Goal: Task Accomplishment & Management: Manage account settings

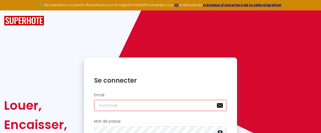
click at [123, 107] on input "email" at bounding box center [160, 105] width 133 height 11
type input "j"
checkbox input "true"
type input "ju"
checkbox input "true"
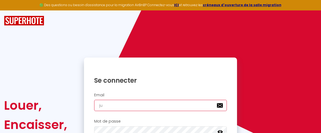
type input "[DATE]"
checkbox input "true"
type input "juli"
checkbox input "true"
type input "[PERSON_NAME]"
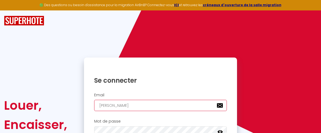
checkbox input "true"
type input "juliem"
checkbox input "true"
type input "juliemo"
checkbox input "true"
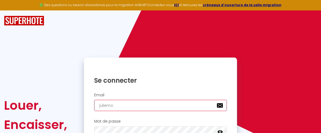
type input "juliemou"
checkbox input "true"
type input "[PERSON_NAME]"
checkbox input "true"
type input "juliemound"
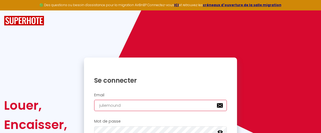
checkbox input "true"
type input "juliemoundj"
checkbox input "true"
type input "juliemoundji"
checkbox input "true"
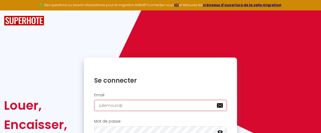
type input "juliemoundji@"
checkbox input "true"
type input "juliemoundji@i"
checkbox input "true"
type input "juliemoundji@ic"
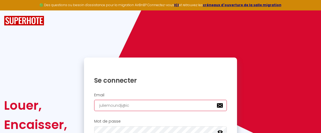
checkbox input "true"
type input "juliemoundji@icl"
checkbox input "true"
type input "juliemoundji@iclo"
checkbox input "true"
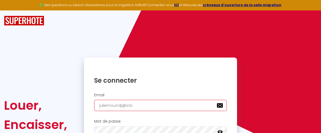
type input "juliemoundji@iclou"
checkbox input "true"
type input "[EMAIL_ADDRESS]"
checkbox input "true"
type input "[EMAIL_ADDRESS]."
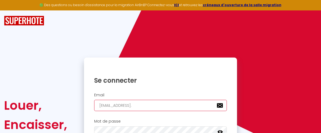
checkbox input "true"
type input "juliemoundji@icloud.c"
checkbox input "true"
type input "[EMAIL_ADDRESS][DOMAIN_NAME]"
checkbox input "true"
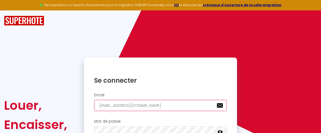
type input "[EMAIL_ADDRESS][DOMAIN_NAME]"
checkbox input "true"
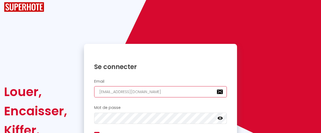
scroll to position [16, 0]
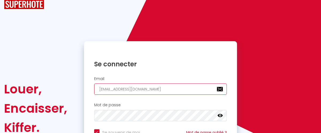
type input "[EMAIL_ADDRESS][DOMAIN_NAME]"
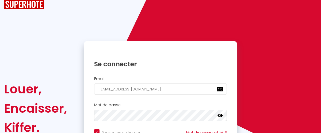
click at [221, 117] on icon at bounding box center [220, 115] width 5 height 3
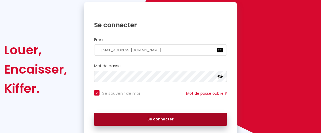
click at [165, 117] on button "Se connecter" at bounding box center [160, 119] width 133 height 13
checkbox input "true"
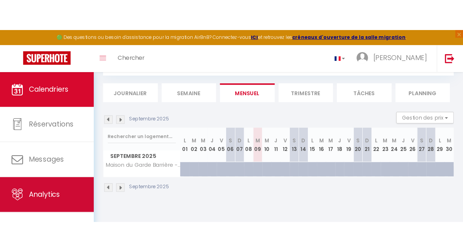
scroll to position [16, 0]
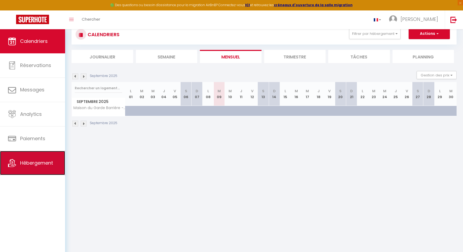
click at [33, 133] on link "Hébergement" at bounding box center [32, 163] width 65 height 24
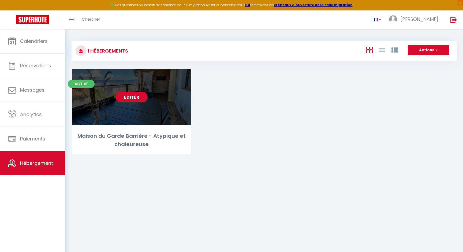
click at [133, 96] on link "Editer" at bounding box center [131, 97] width 32 height 11
select select "3"
select select "2"
select select "1"
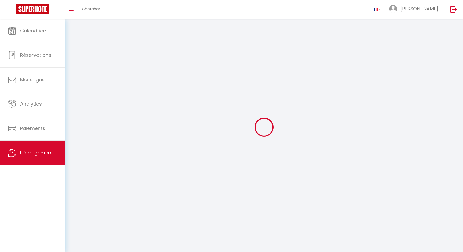
select select
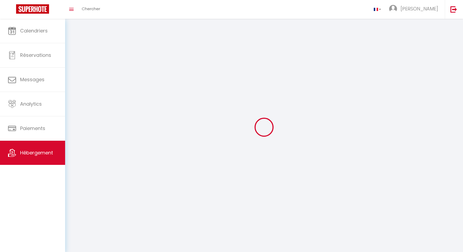
select select
checkbox input "false"
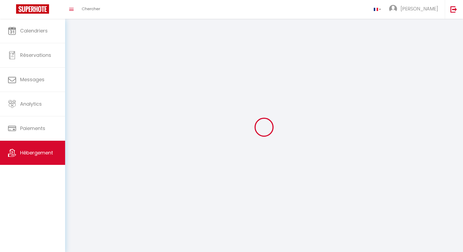
checkbox input "false"
select select
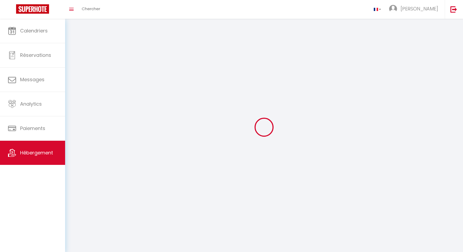
select select
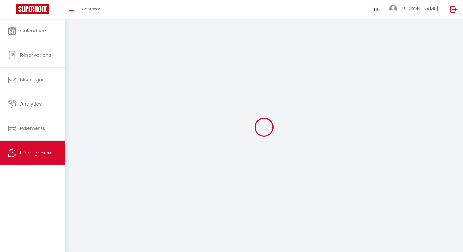
select select
checkbox input "false"
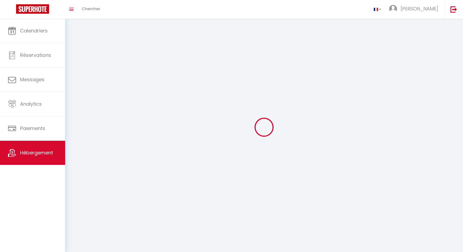
select select
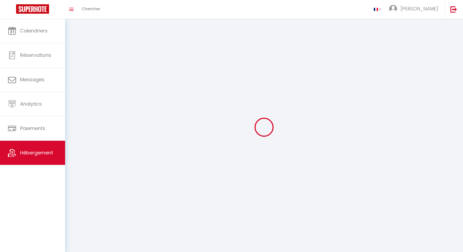
select select
checkbox input "false"
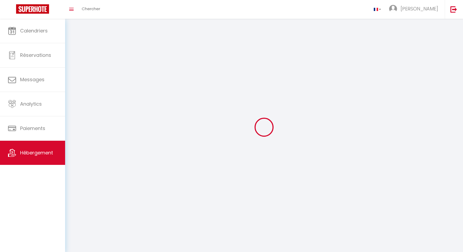
checkbox input "false"
select select
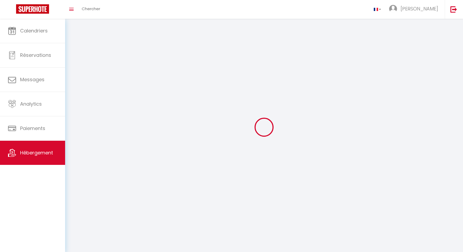
select select
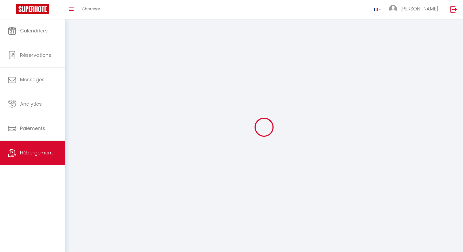
select select
checkbox input "false"
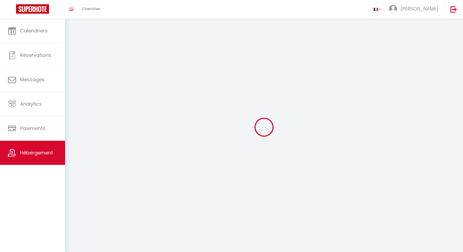
select select
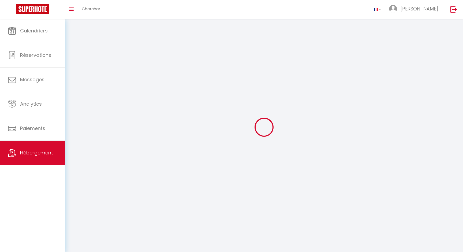
select select
checkbox input "false"
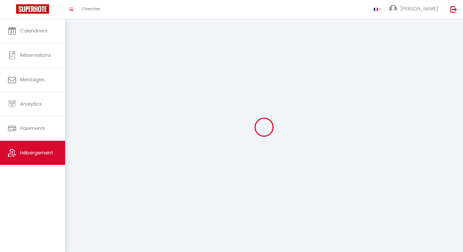
checkbox input "false"
select select
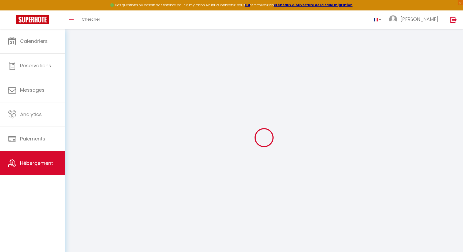
select select "+ 20 %"
select select "+ 22 %"
select select "+ 7 %"
select select "+ 15 %"
select select
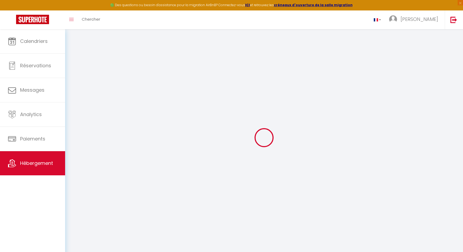
checkbox input "false"
select select
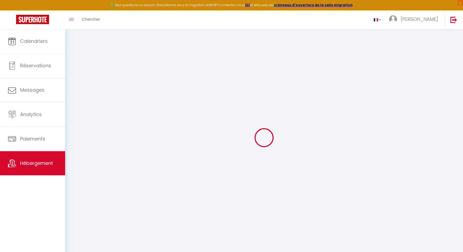
select select
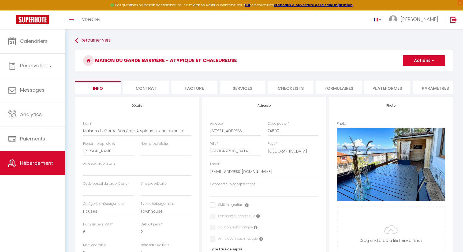
select select
checkbox input "false"
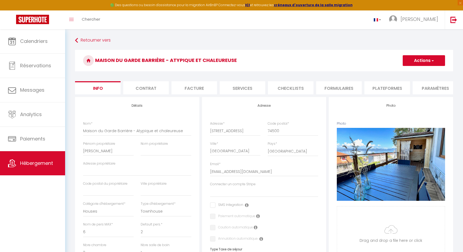
select select
click at [321, 89] on li "Plateformes" at bounding box center [387, 87] width 46 height 13
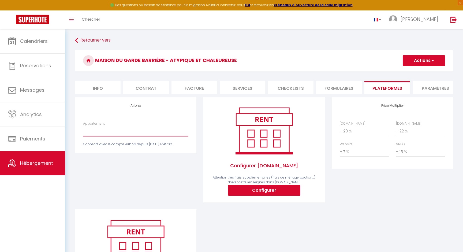
click at [134, 126] on select "Le Vieux Fenil - [EMAIL_ADDRESS][DOMAIN_NAME] [GEOGRAPHIC_DATA] - [EMAIL_ADDRES…" at bounding box center [135, 131] width 105 height 10
click at [152, 108] on div "Airbnb Appartement Le [GEOGRAPHIC_DATA] - [EMAIL_ADDRESS][DOMAIN_NAME] [GEOGRAP…" at bounding box center [135, 125] width 121 height 56
click at [149, 108] on div "Airbnb Appartement Le [GEOGRAPHIC_DATA] - [EMAIL_ADDRESS][DOMAIN_NAME] [GEOGRAP…" at bounding box center [135, 125] width 121 height 56
click at [103, 105] on h4 "Airbnb" at bounding box center [135, 106] width 105 height 4
click at [101, 127] on select "Le Vieux Fenil - [EMAIL_ADDRESS][DOMAIN_NAME] [GEOGRAPHIC_DATA] - [EMAIL_ADDRES…" at bounding box center [135, 131] width 105 height 10
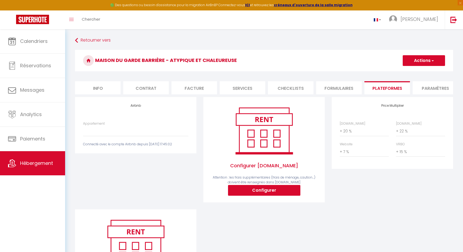
click at [112, 133] on div "Connecté avec le compte Airbnb depuis [DATE] 17:45:02" at bounding box center [135, 144] width 105 height 5
click at [116, 130] on select "Le Vieux Fenil - [EMAIL_ADDRESS][DOMAIN_NAME] [GEOGRAPHIC_DATA] - [EMAIL_ADDRES…" at bounding box center [135, 131] width 105 height 10
click at [308, 133] on div "Configurer [DOMAIN_NAME] Attention : les frais supplémentaires (frais de ménage…" at bounding box center [263, 150] width 105 height 90
click at [307, 133] on div "Configurer [DOMAIN_NAME] Attention : les frais supplémentaires (frais de ménage…" at bounding box center [263, 150] width 105 height 90
click at [226, 122] on div "Configurer [DOMAIN_NAME] Attention : les frais supplémentaires (frais de ménage…" at bounding box center [263, 150] width 105 height 90
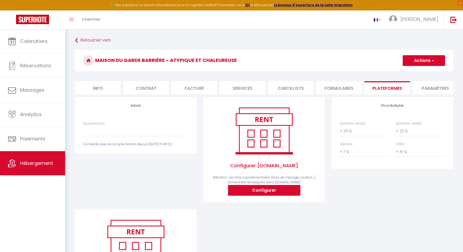
click at [256, 120] on img at bounding box center [264, 130] width 68 height 51
click at [255, 133] on img at bounding box center [264, 130] width 68 height 51
click at [250, 133] on span "Configurer [DOMAIN_NAME]" at bounding box center [263, 165] width 105 height 18
click at [225, 133] on span "Attention : les frais supplémentaires (frais de ménage, caution...) doivent êtr…" at bounding box center [264, 180] width 103 height 10
click at [220, 133] on div "Configurer [DOMAIN_NAME] Attention : les frais supplémentaires (frais de ménage…" at bounding box center [263, 150] width 105 height 90
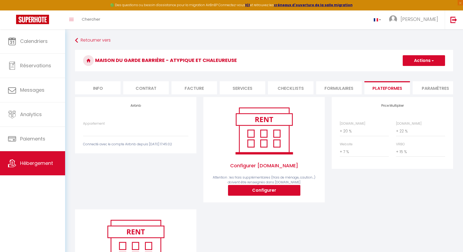
click at [221, 125] on div "Configurer [DOMAIN_NAME] Attention : les frais supplémentaires (frais de ménage…" at bounding box center [263, 150] width 105 height 90
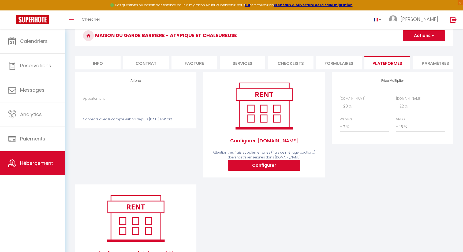
scroll to position [48, 0]
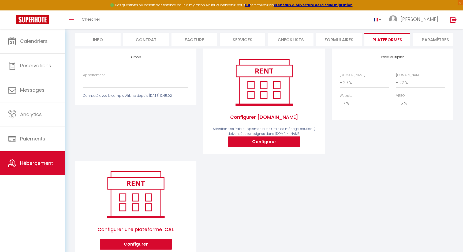
click at [174, 133] on div "Configurer une plateforme ICAL Configurer" at bounding box center [135, 209] width 105 height 80
click at [109, 133] on img at bounding box center [135, 194] width 68 height 51
click at [125, 133] on img at bounding box center [135, 194] width 68 height 51
click at [167, 133] on img at bounding box center [135, 194] width 68 height 51
click at [321, 38] on li "Paramètres" at bounding box center [435, 39] width 46 height 13
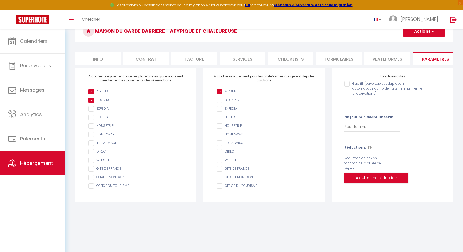
scroll to position [29, 0]
click at [92, 90] on input "checkbox" at bounding box center [138, 91] width 100 height 5
click at [92, 91] on input "checkbox" at bounding box center [138, 91] width 100 height 5
checkbox input "true"
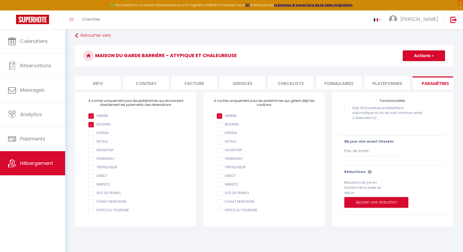
scroll to position [4, 0]
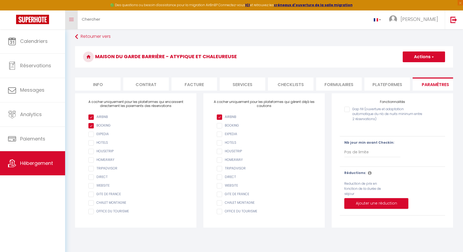
click at [73, 21] on link "Toggle menubar" at bounding box center [71, 19] width 13 height 19
click at [72, 18] on icon "Toggle menubar" at bounding box center [71, 19] width 5 height 3
click at [71, 17] on link "Toggle menubar" at bounding box center [71, 19] width 13 height 19
click at [72, 22] on link "Toggle menubar" at bounding box center [71, 19] width 13 height 19
click at [92, 19] on span "Chercher" at bounding box center [91, 19] width 18 height 6
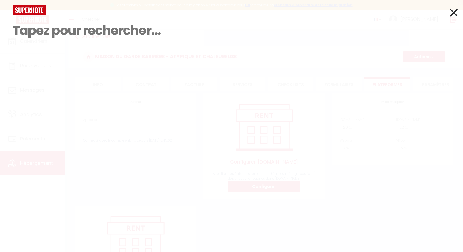
scroll to position [48, 0]
click at [321, 13] on icon at bounding box center [454, 12] width 8 height 13
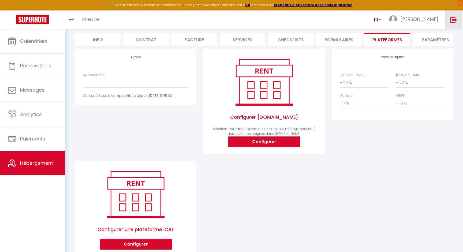
click at [321, 22] on img at bounding box center [453, 19] width 7 height 7
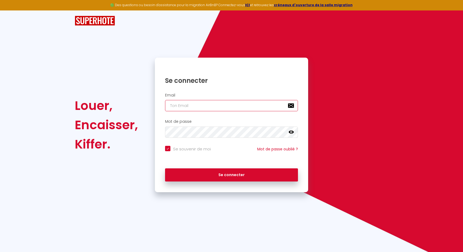
type input "[EMAIL_ADDRESS][DOMAIN_NAME]"
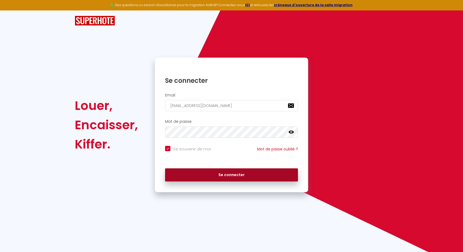
click at [216, 133] on button "Se connecter" at bounding box center [231, 174] width 133 height 13
checkbox input "true"
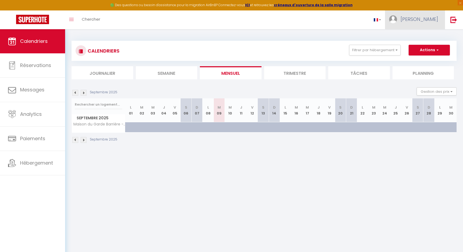
click at [321, 22] on link "[PERSON_NAME]" at bounding box center [415, 19] width 60 height 19
click at [321, 35] on link "Paramètres" at bounding box center [423, 37] width 40 height 9
select select "fr"
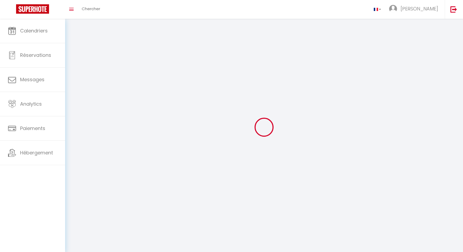
type input "[PERSON_NAME]"
type input "Moundji"
type input "[URL][DOMAIN_NAME]"
select select
select select "28"
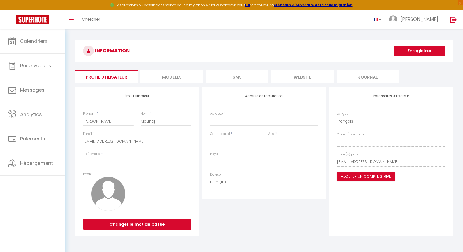
select select
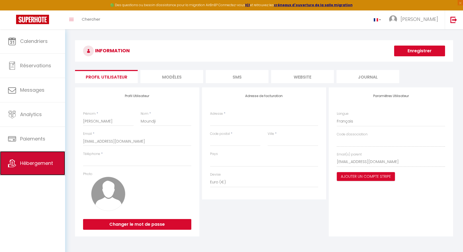
click at [14, 133] on link "Hébergement" at bounding box center [32, 163] width 65 height 24
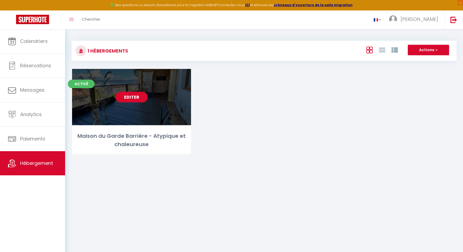
click at [133, 97] on link "Editer" at bounding box center [131, 97] width 32 height 11
select select "3"
select select "2"
select select "1"
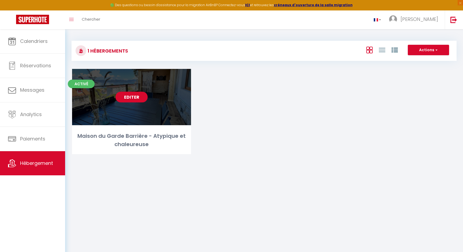
select select "28"
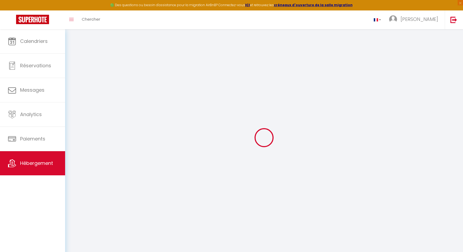
select select
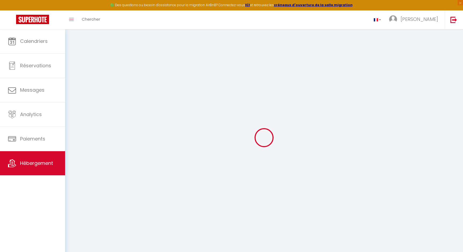
select select
checkbox input "false"
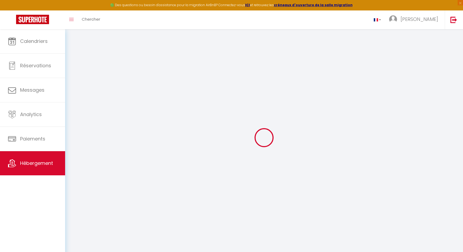
select select
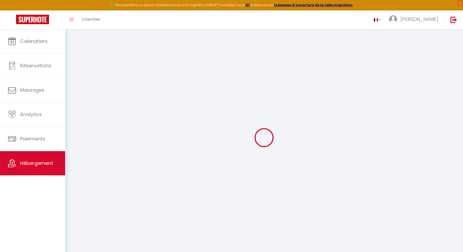
select select
checkbox input "false"
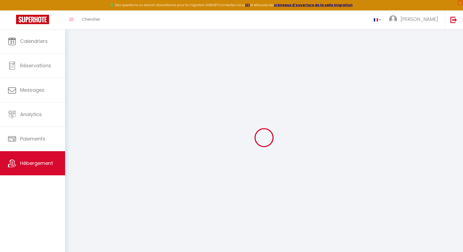
checkbox input "false"
select select
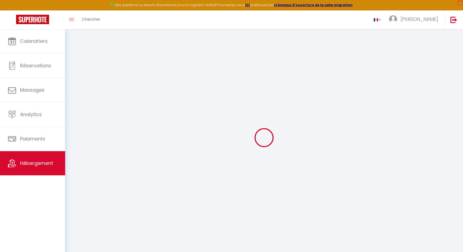
select select
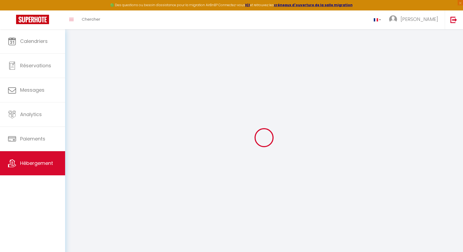
checkbox input "false"
select select
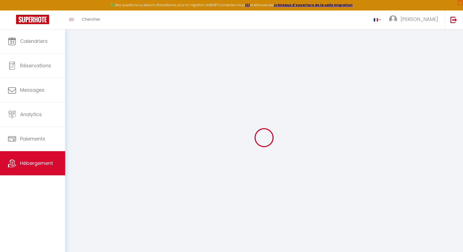
select select
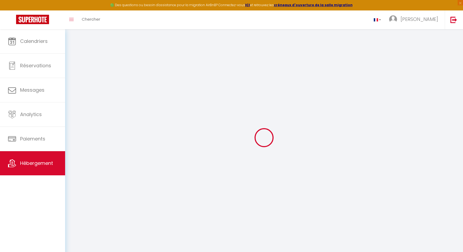
select select
checkbox input "false"
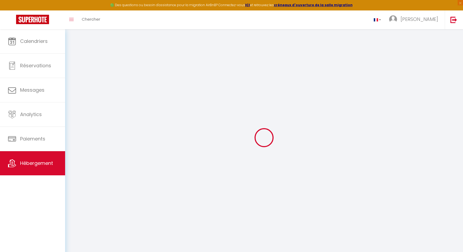
checkbox input "false"
select select
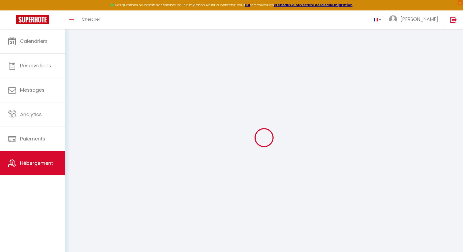
select select
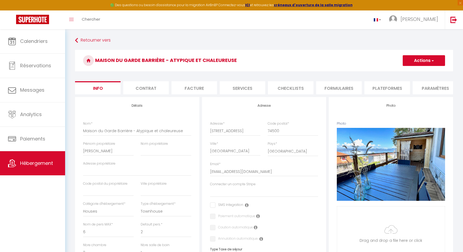
click at [321, 61] on span "button" at bounding box center [431, 60] width 3 height 5
click at [321, 61] on h3 "Maison du Garde Barrière - Atypique et chaleureuse" at bounding box center [264, 60] width 378 height 21
click at [321, 20] on img at bounding box center [393, 19] width 8 height 8
click at [249, 6] on strong "ICI" at bounding box center [247, 5] width 5 height 5
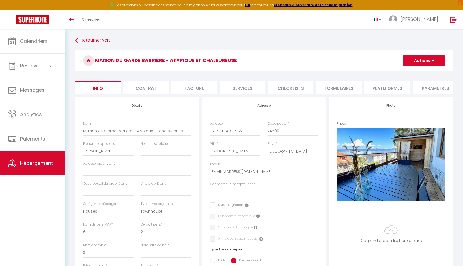
select select "houses"
select select "townhouse"
select select "6"
select select "2"
select select "3"
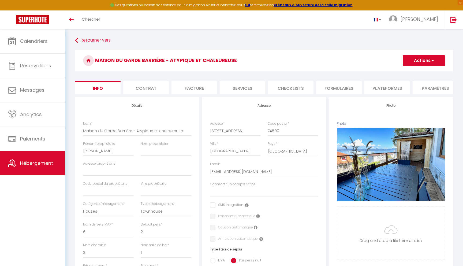
select select "1"
select select "16:00"
select select "22:00"
select select "10:00"
select select "30"
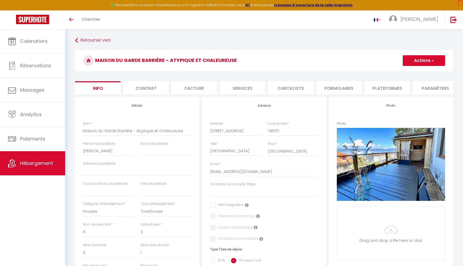
select select "120"
select select "28"
click at [35, 20] on img at bounding box center [32, 19] width 33 height 9
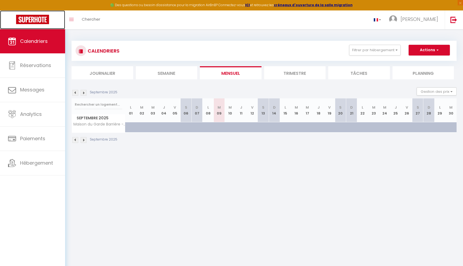
click at [35, 20] on img at bounding box center [32, 19] width 33 height 9
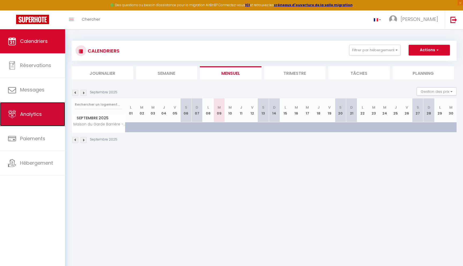
click at [27, 109] on link "Analytics" at bounding box center [32, 114] width 65 height 24
select select "2025"
select select "9"
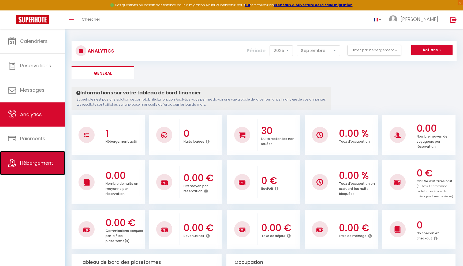
click at [21, 164] on span "Hébergement" at bounding box center [36, 162] width 33 height 7
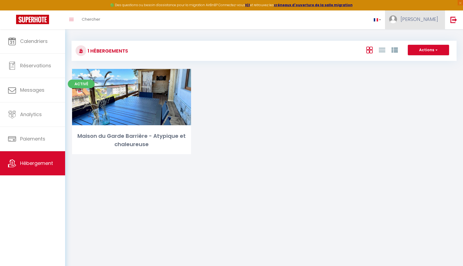
click at [427, 20] on link "[PERSON_NAME]" at bounding box center [415, 19] width 60 height 19
click at [426, 37] on link "Paramètres" at bounding box center [423, 37] width 40 height 9
select select "fr"
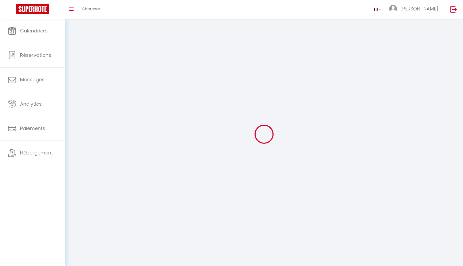
type input "[PERSON_NAME]"
type input "Moundji"
type input "[URL][DOMAIN_NAME]"
select select
select select "28"
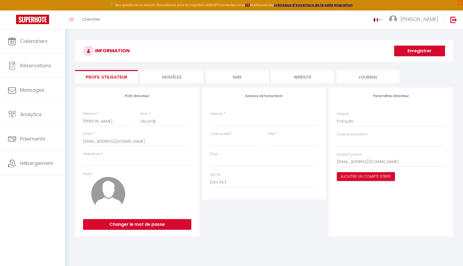
select select
